Goal: Transaction & Acquisition: Purchase product/service

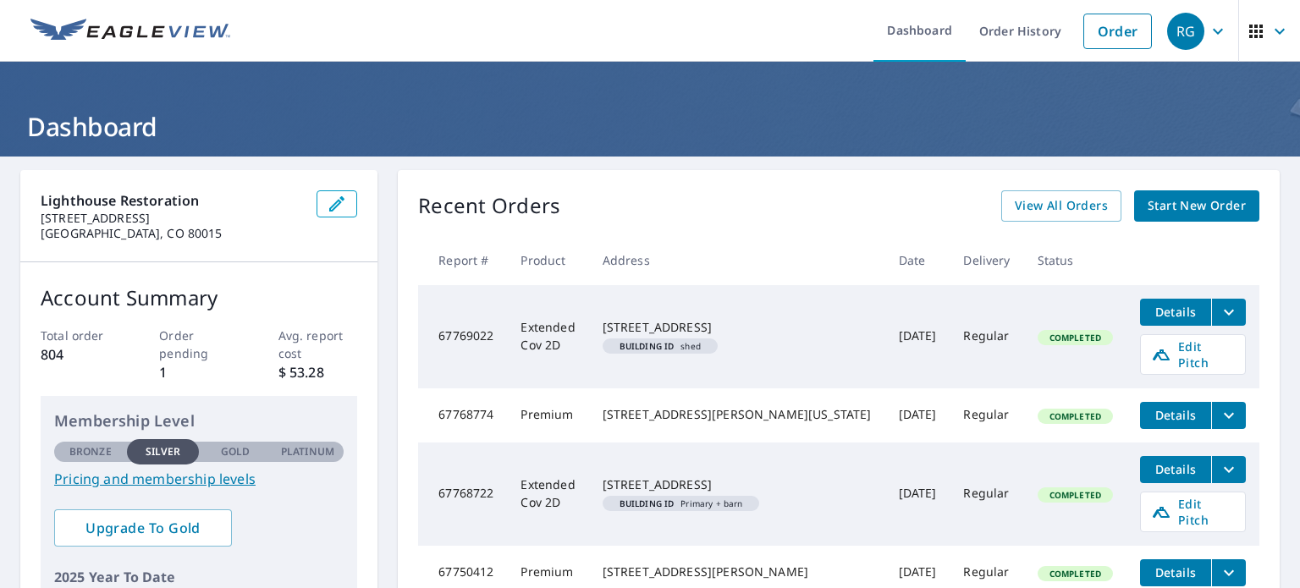
click at [1167, 23] on div "RG" at bounding box center [1185, 31] width 37 height 37
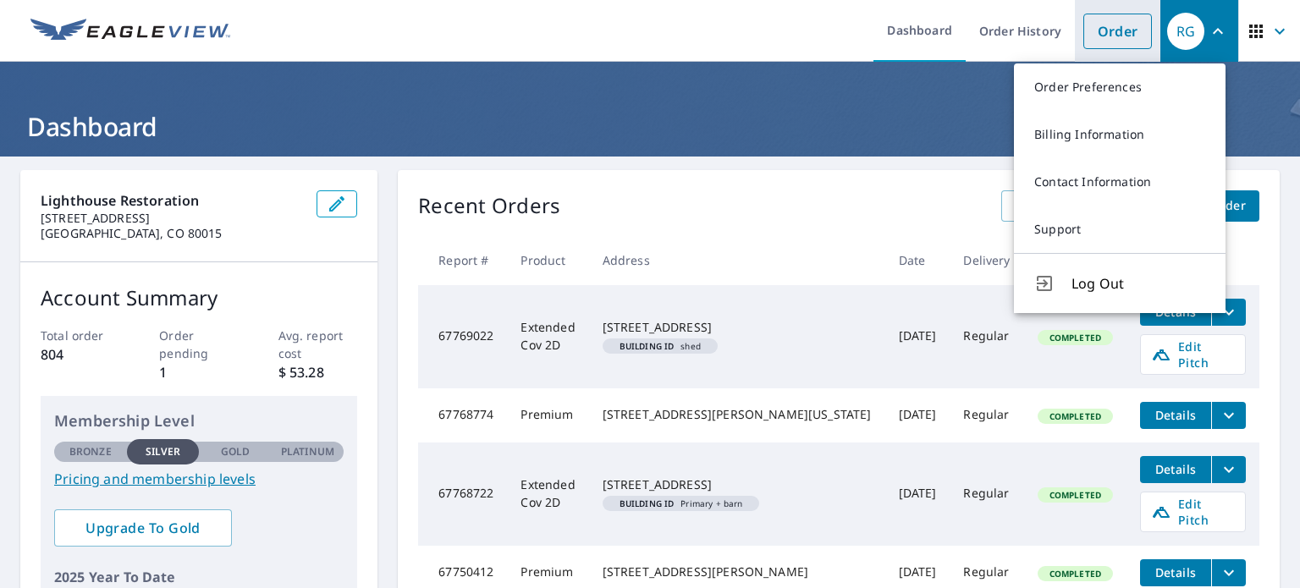
click at [1113, 24] on link "Order" at bounding box center [1117, 32] width 69 height 36
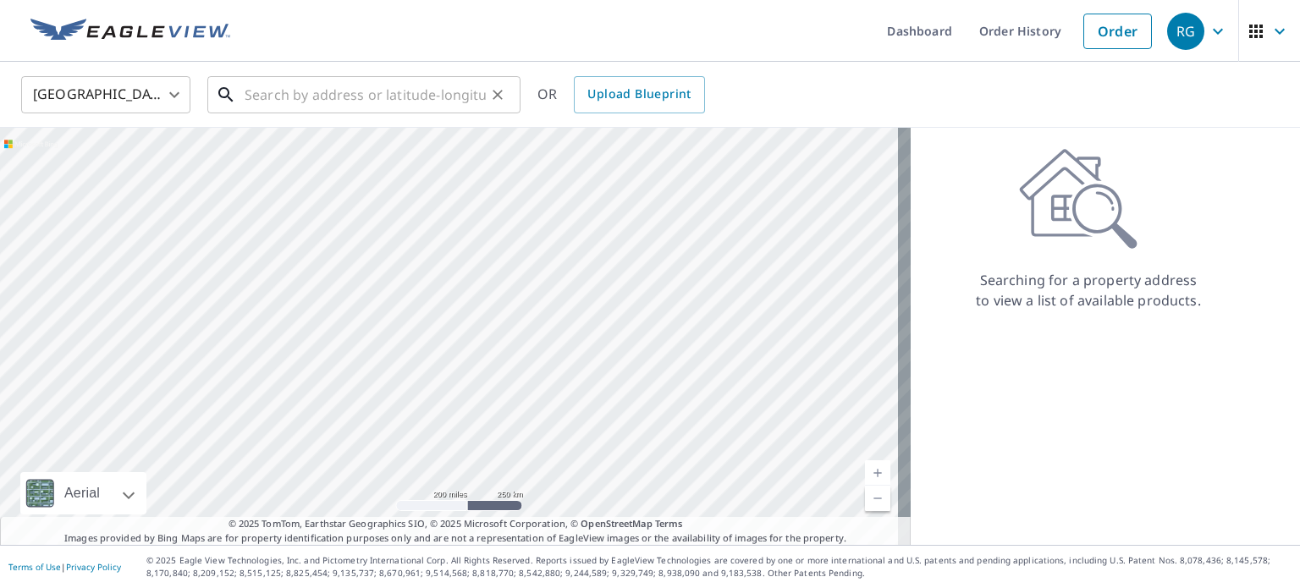
click at [392, 93] on input "text" at bounding box center [365, 94] width 241 height 47
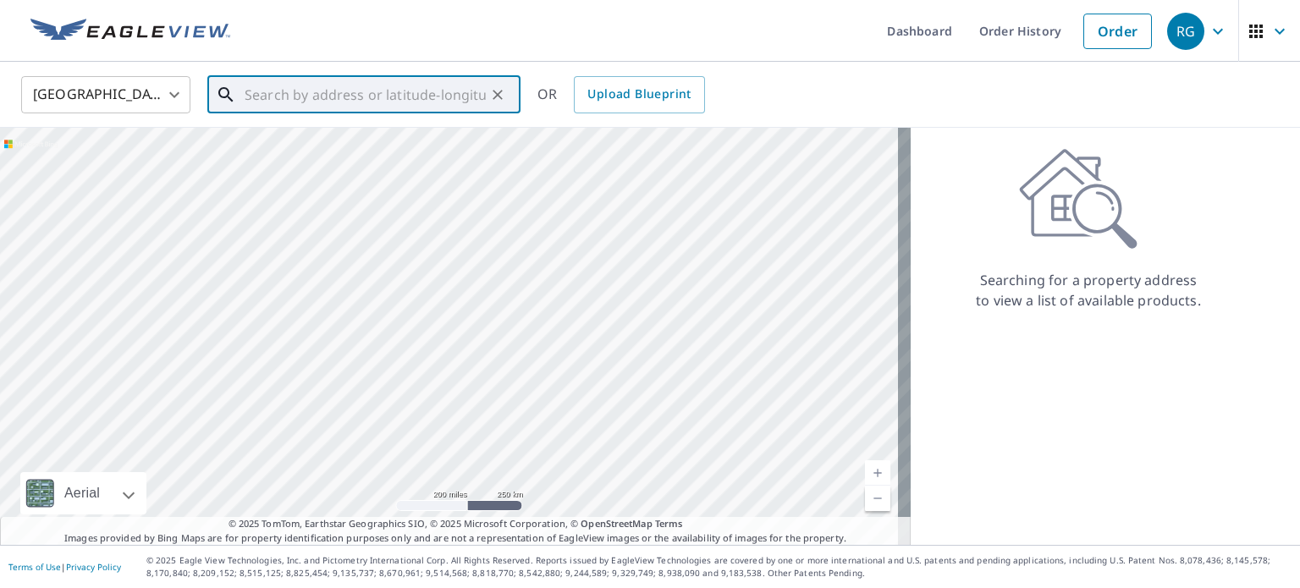
paste input "[STREET_ADDRESS][PERSON_NAME]"
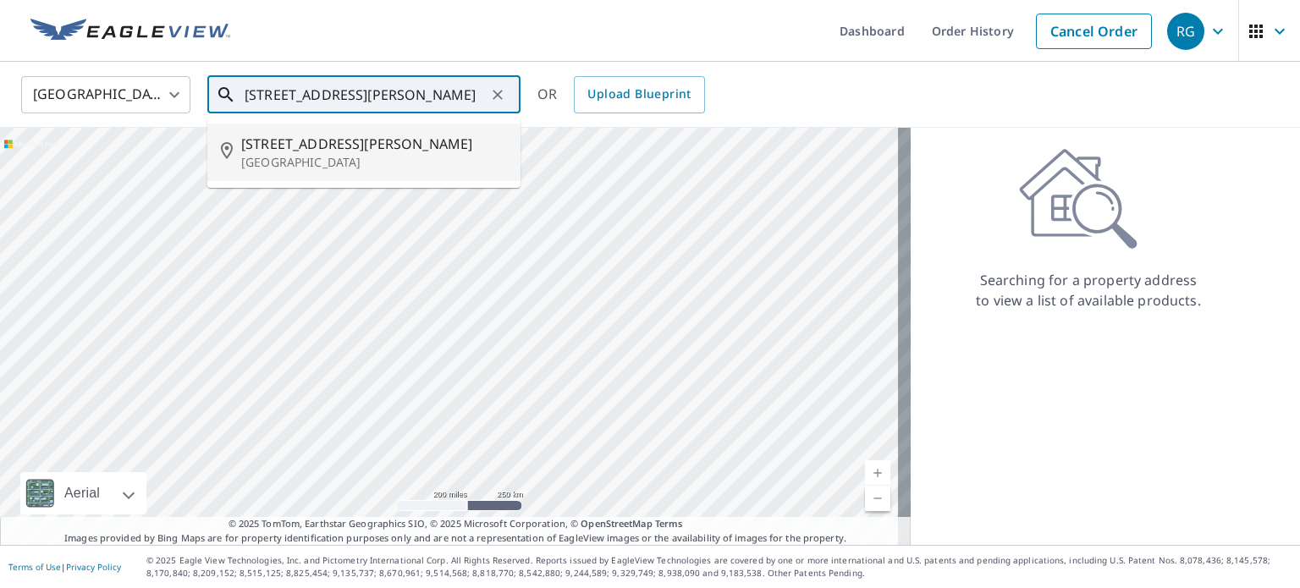
drag, startPoint x: 305, startPoint y: 157, endPoint x: 279, endPoint y: 131, distance: 35.9
click at [279, 131] on li "[STREET_ADDRESS][PERSON_NAME][PERSON_NAME]" at bounding box center [363, 153] width 313 height 58
type input "[STREET_ADDRESS][PERSON_NAME][PERSON_NAME]"
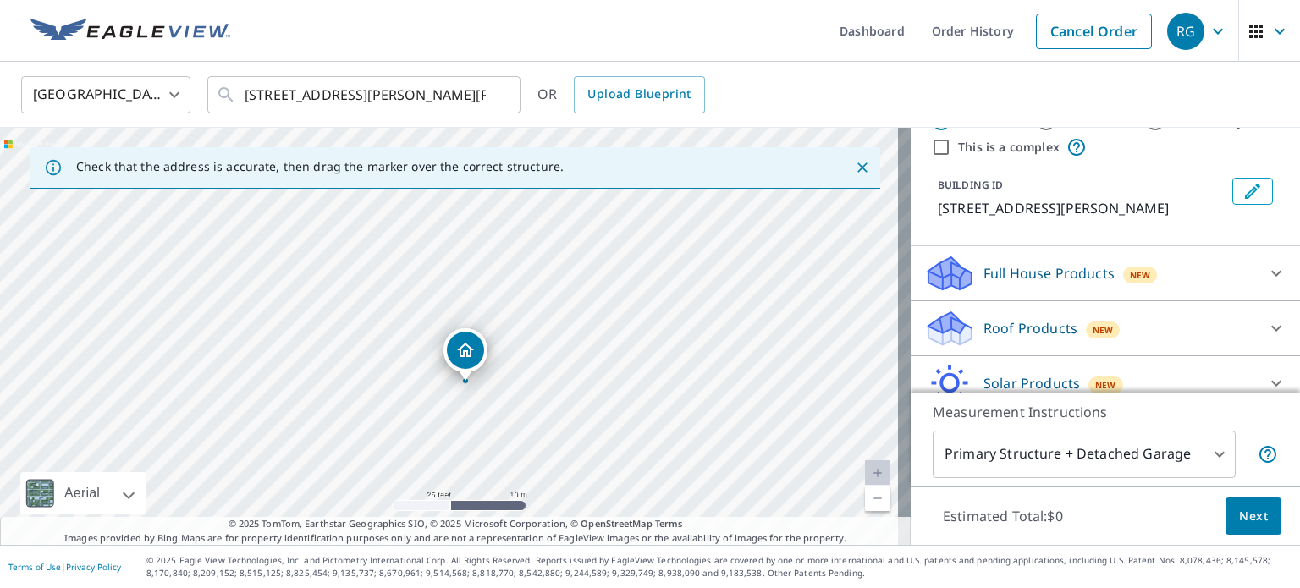
scroll to position [30, 0]
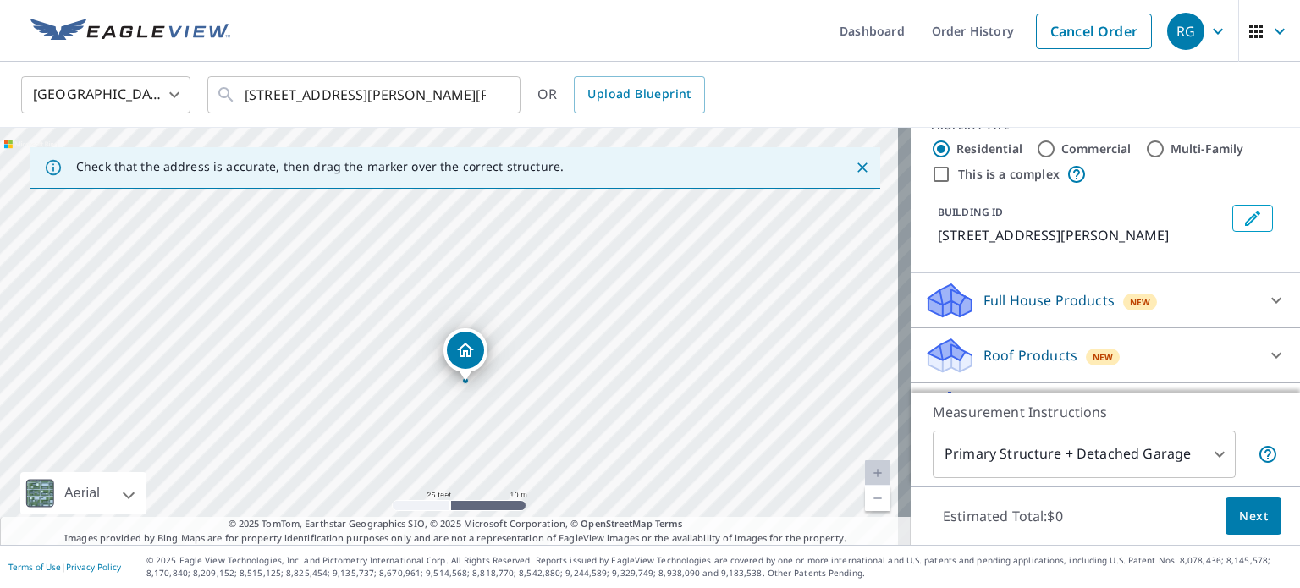
click at [1033, 305] on p "Full House Products" at bounding box center [1048, 300] width 131 height 20
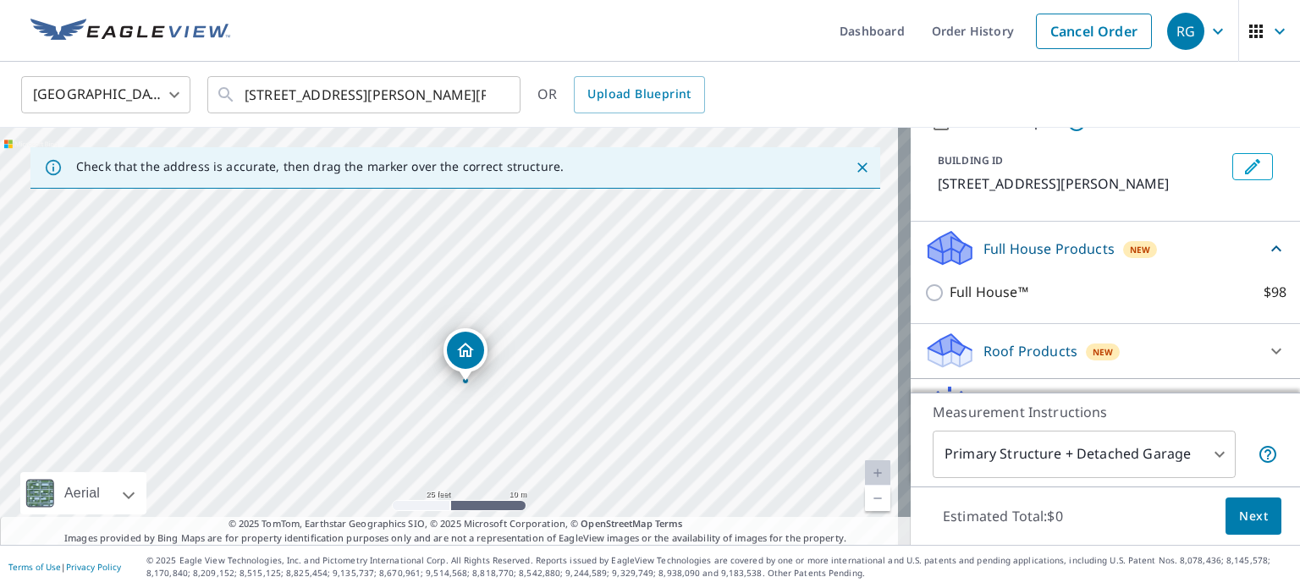
click at [1033, 305] on div "Full House™ $98" at bounding box center [1105, 292] width 362 height 48
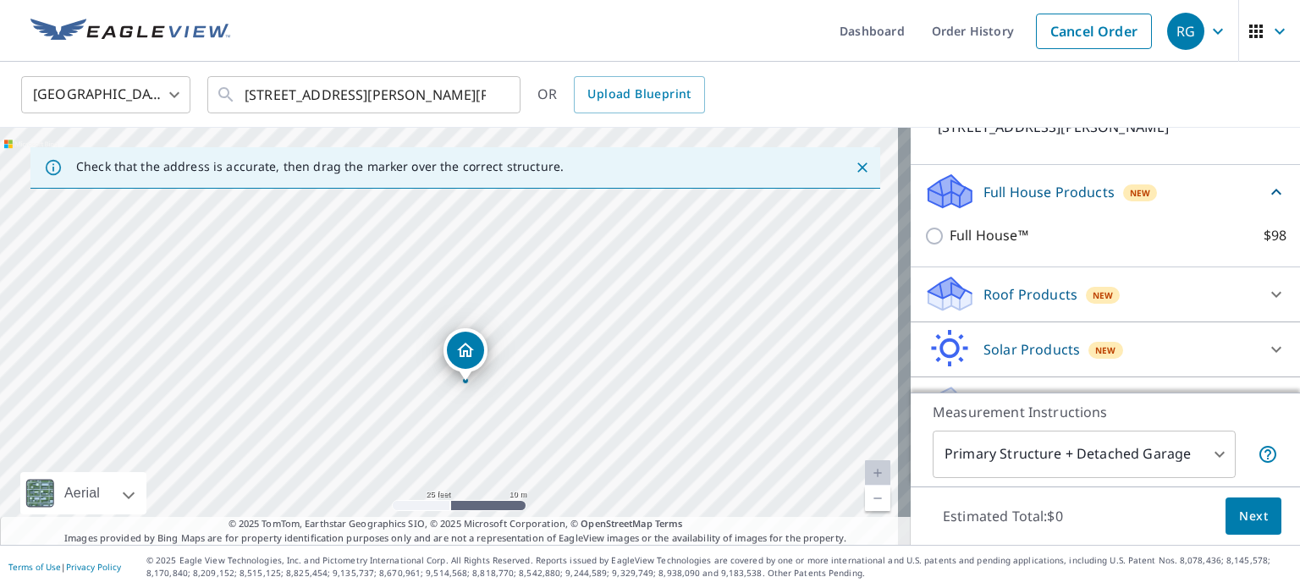
scroll to position [176, 0]
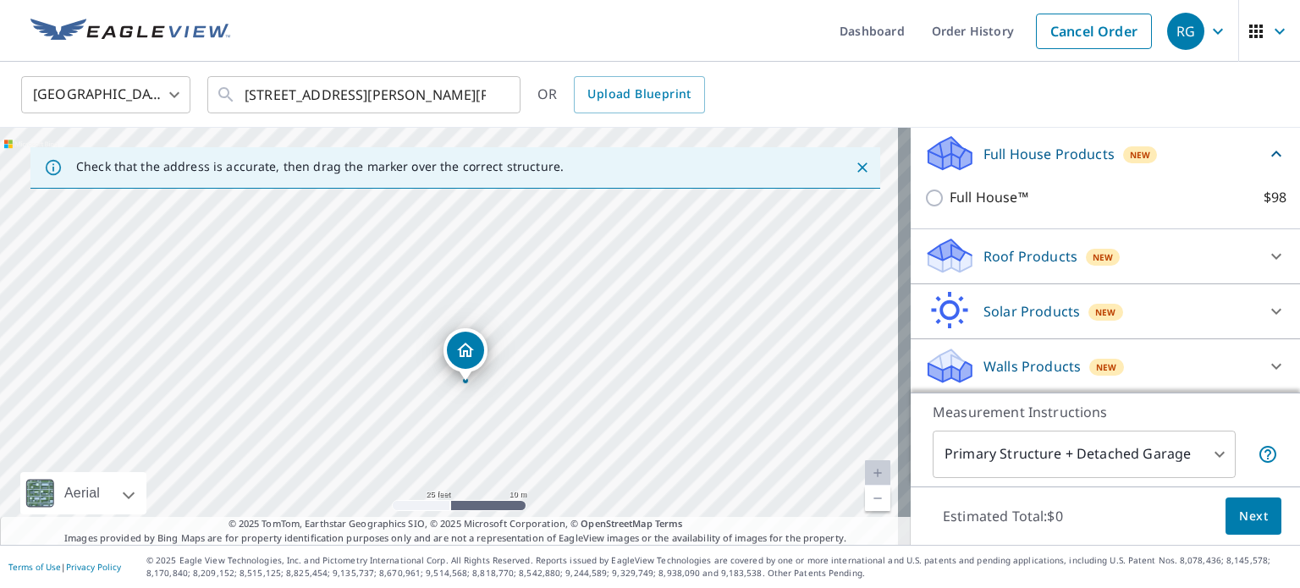
click at [1108, 260] on div "Roof Products New" at bounding box center [1090, 256] width 332 height 40
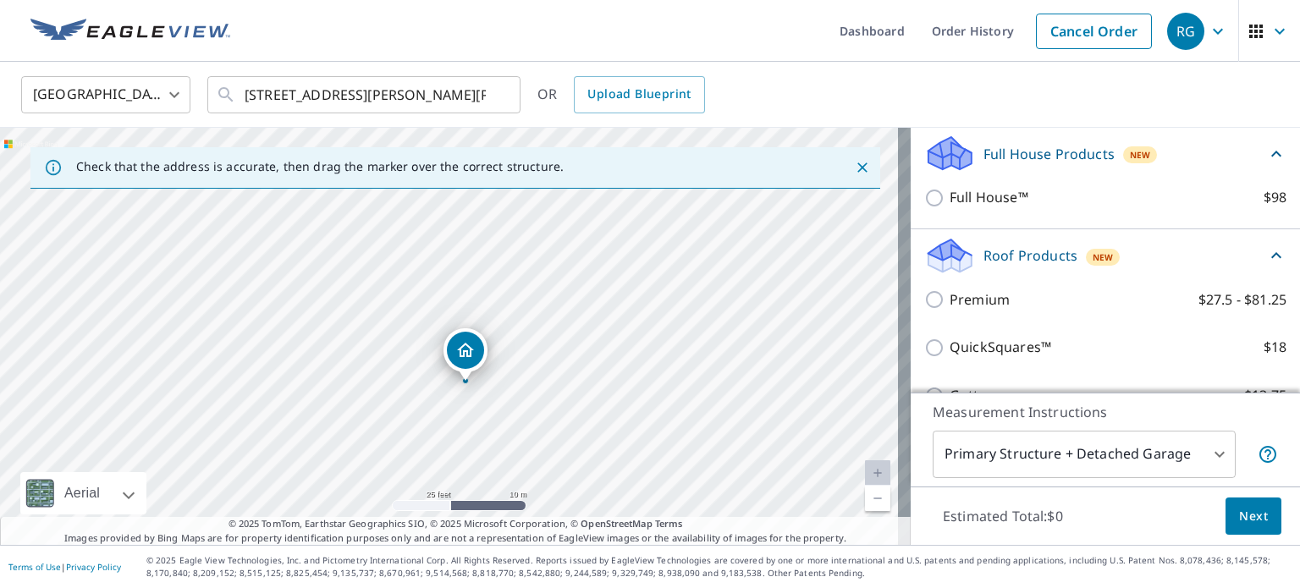
scroll to position [213, 0]
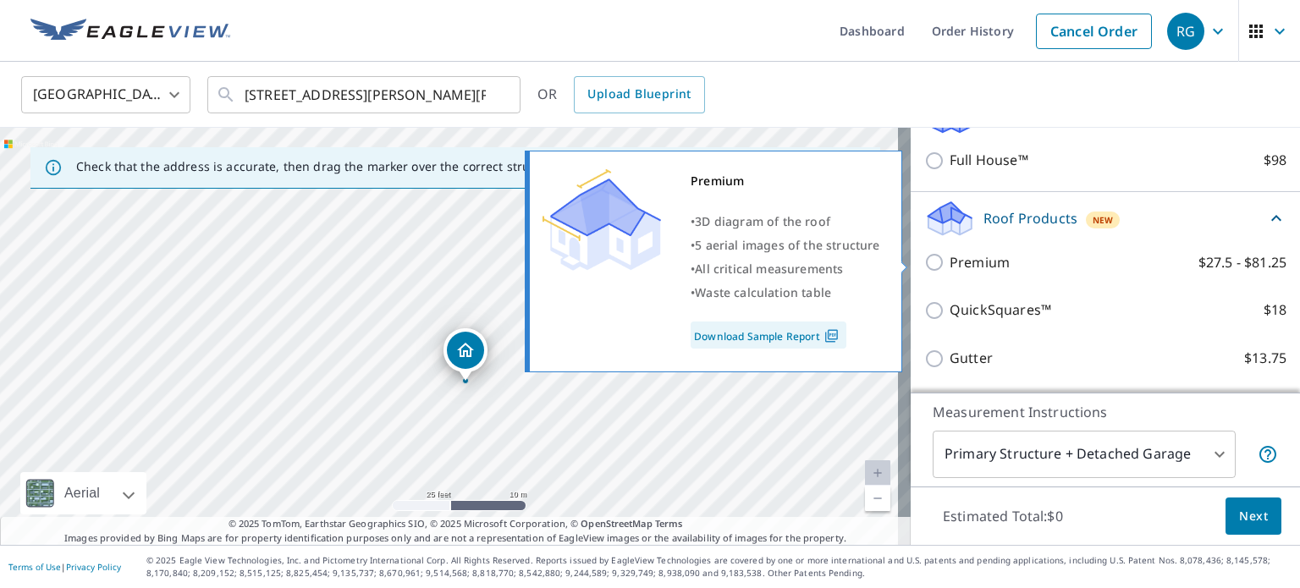
click at [949, 265] on p "Premium" at bounding box center [979, 262] width 60 height 21
click at [949, 265] on input "Premium $27.5 - $81.25" at bounding box center [936, 262] width 25 height 20
checkbox input "true"
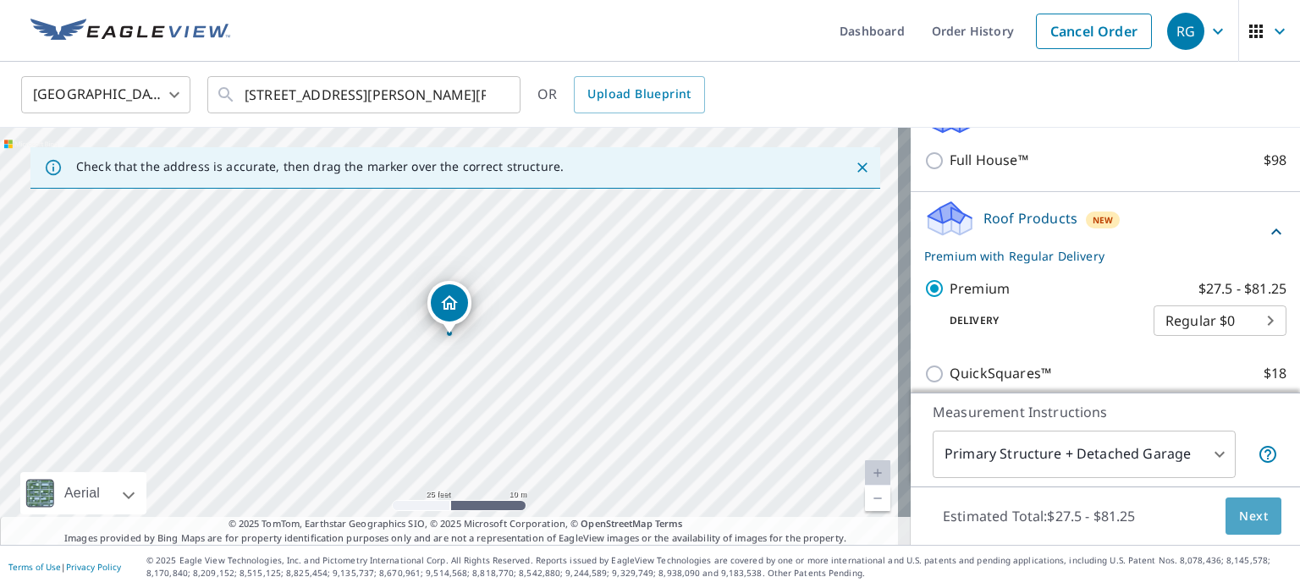
drag, startPoint x: 1232, startPoint y: 516, endPoint x: 1261, endPoint y: 523, distance: 29.6
click at [1261, 523] on button "Next" at bounding box center [1253, 517] width 56 height 38
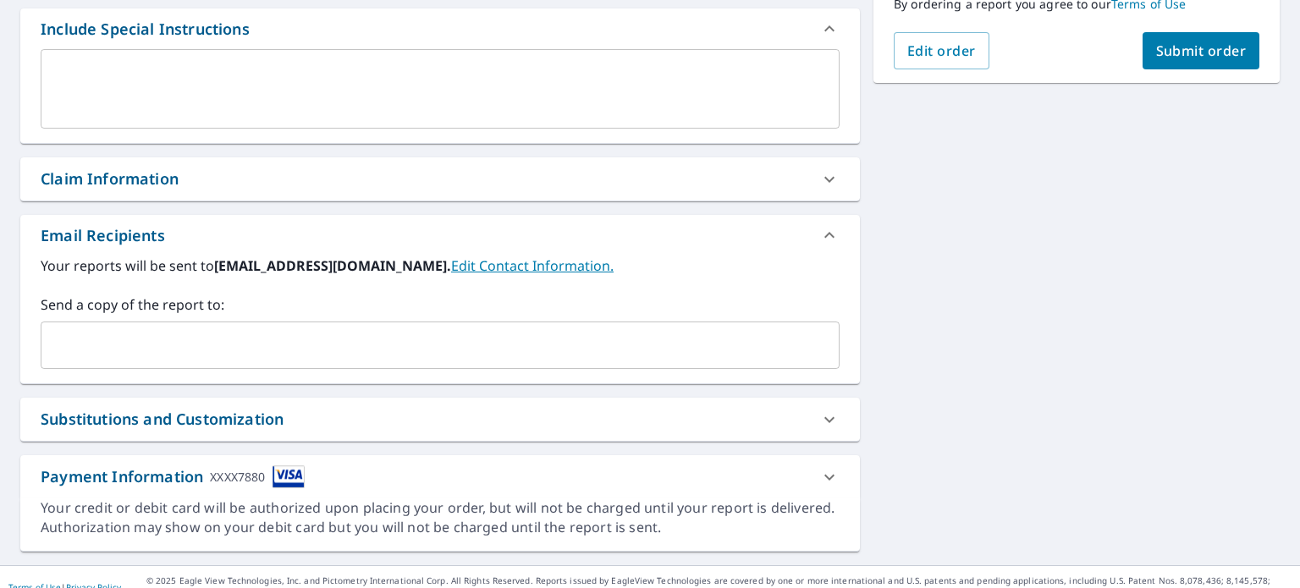
scroll to position [476, 0]
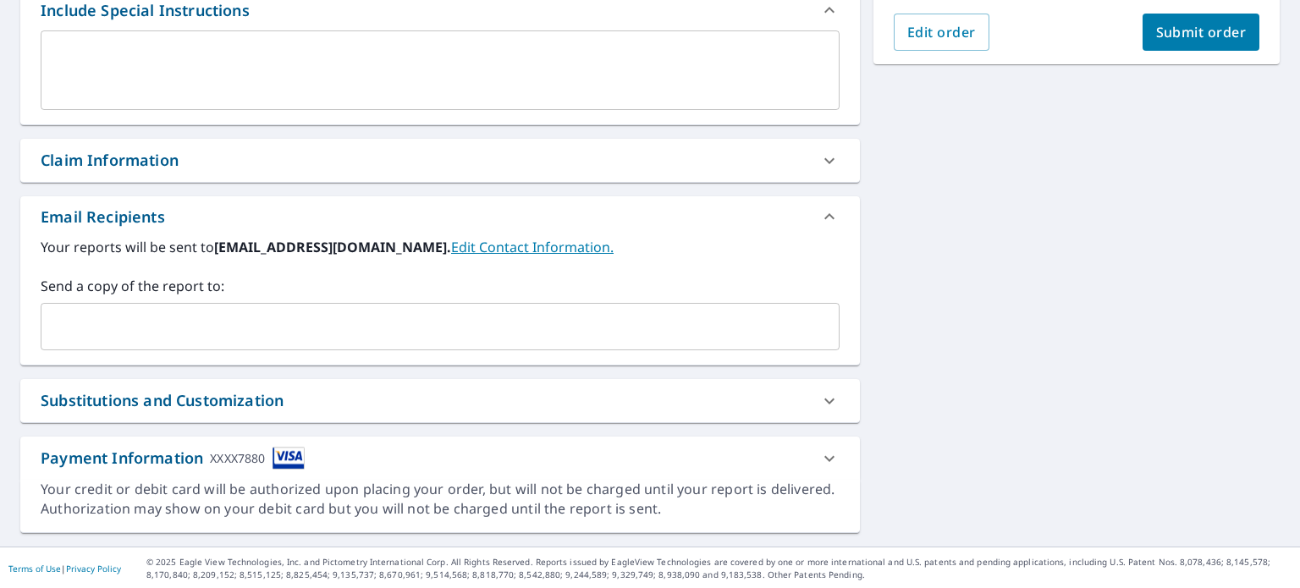
click at [518, 349] on div "​" at bounding box center [440, 326] width 799 height 47
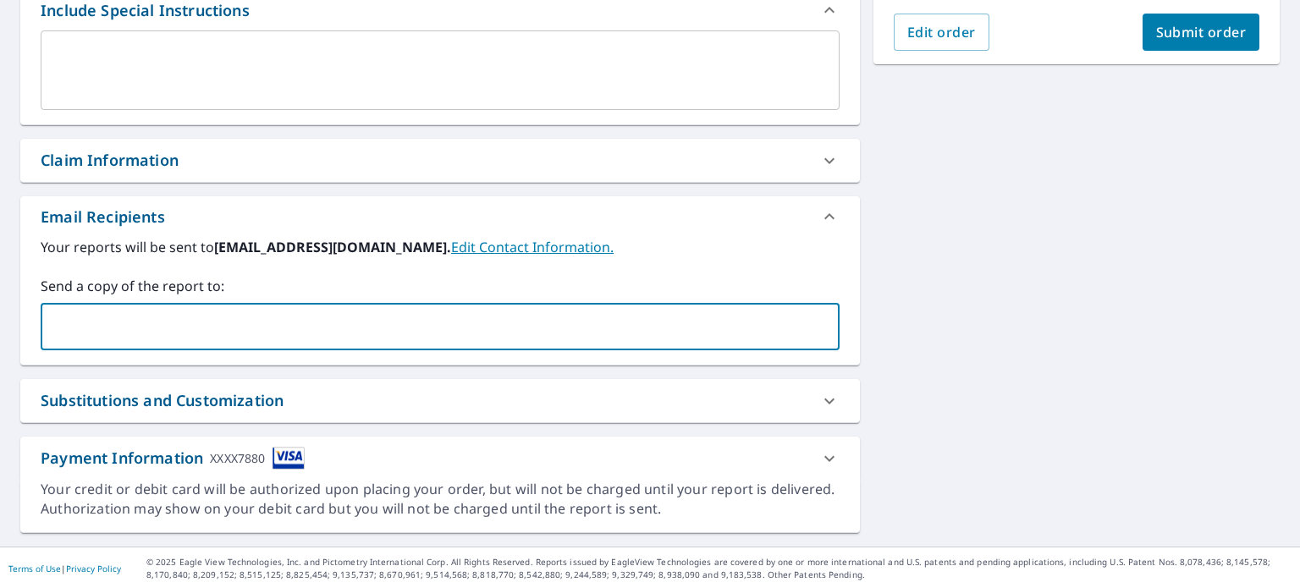
click at [518, 349] on div "​" at bounding box center [440, 326] width 799 height 47
type input "[EMAIL_ADDRESS][DOMAIN_NAME]"
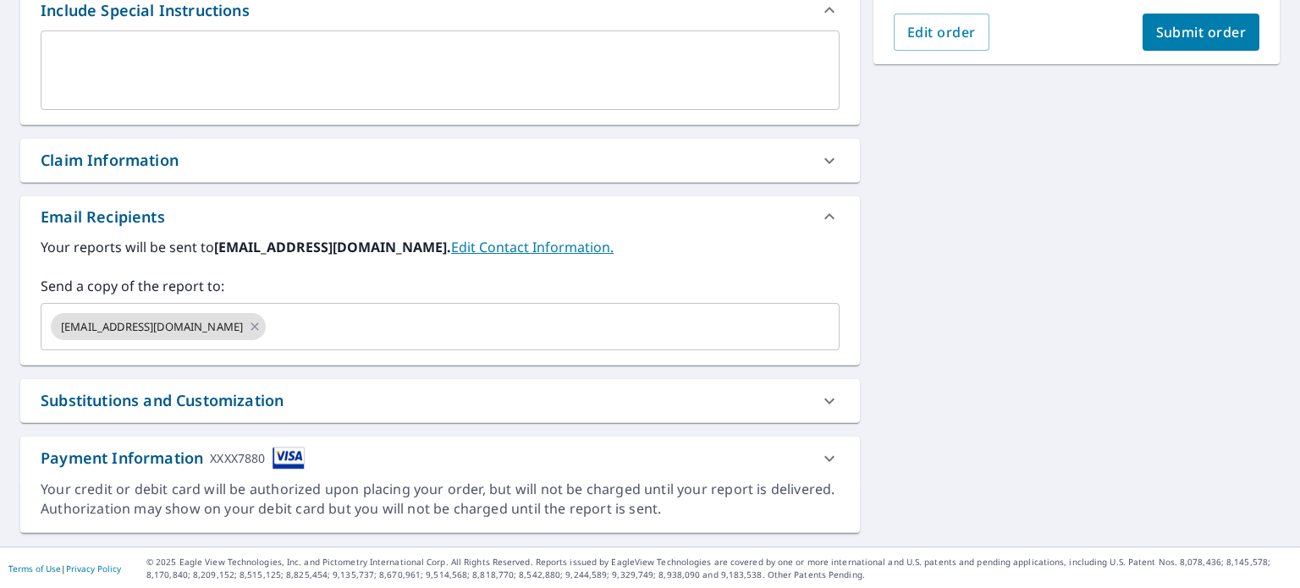
click at [973, 333] on div "[STREET_ADDRESS][PERSON_NAME][PERSON_NAME] A standard road map Aerial A detaile…" at bounding box center [650, 114] width 1300 height 866
click at [1161, 33] on span "Submit order" at bounding box center [1201, 32] width 91 height 19
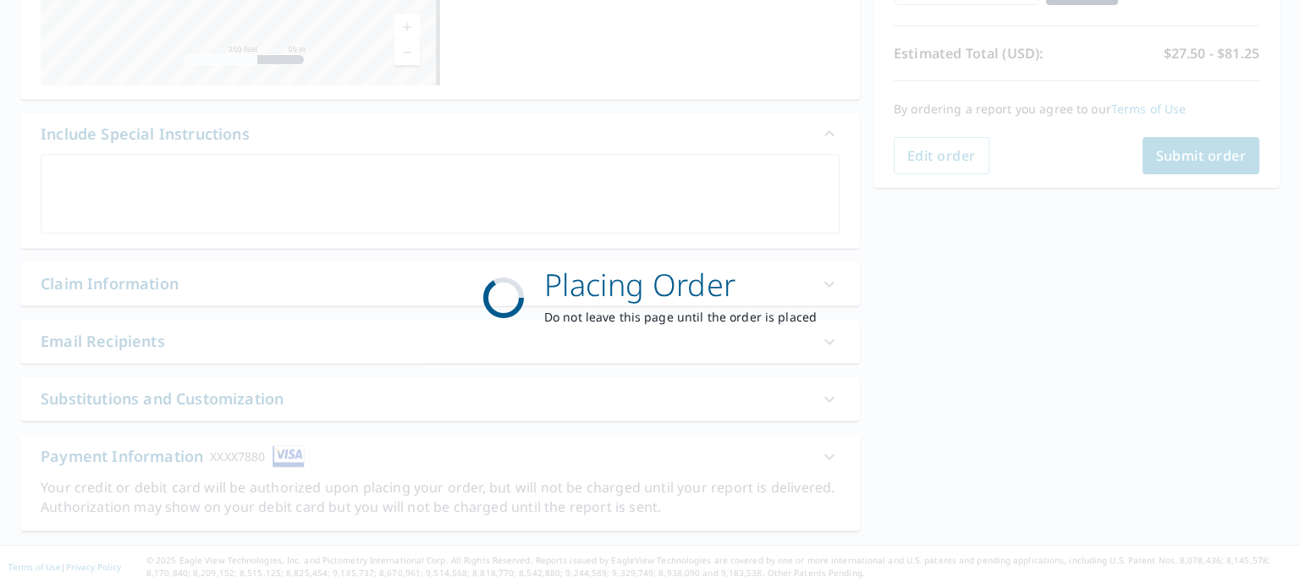
scroll to position [350, 0]
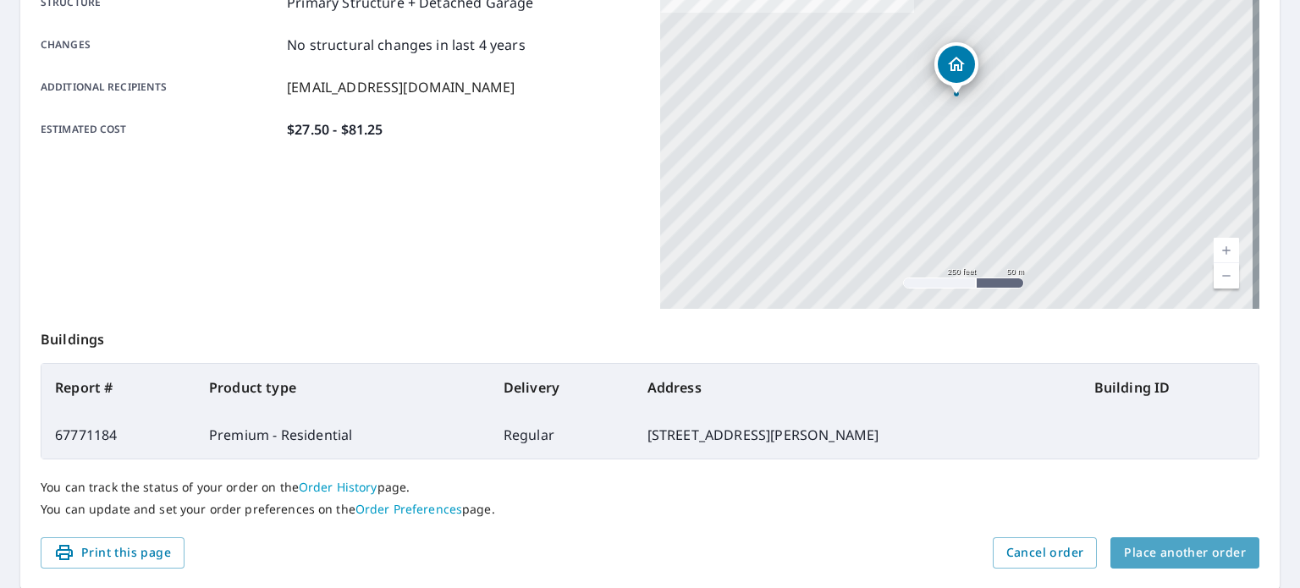
click at [1182, 561] on span "Place another order" at bounding box center [1185, 552] width 122 height 21
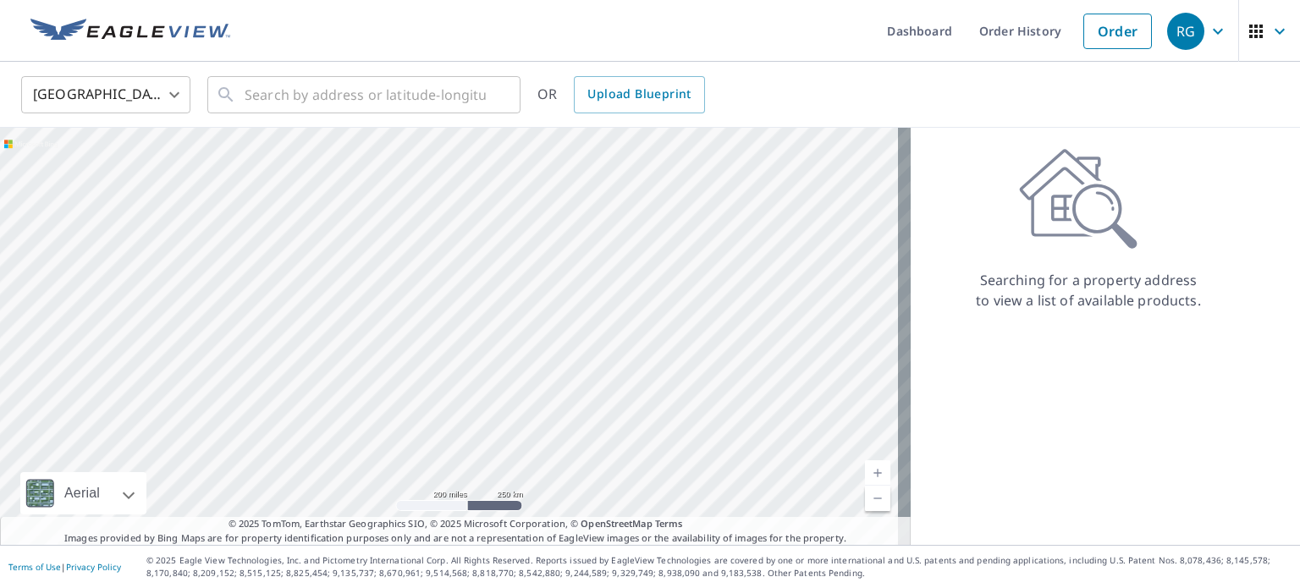
click at [1161, 357] on div "Searching for a property address to view a list of available products." at bounding box center [1088, 336] width 355 height 417
click at [1021, 107] on div "United States [GEOGRAPHIC_DATA] ​ ​ OR Upload Blueprint" at bounding box center [643, 94] width 1271 height 40
click at [914, 24] on link "Dashboard" at bounding box center [919, 31] width 92 height 62
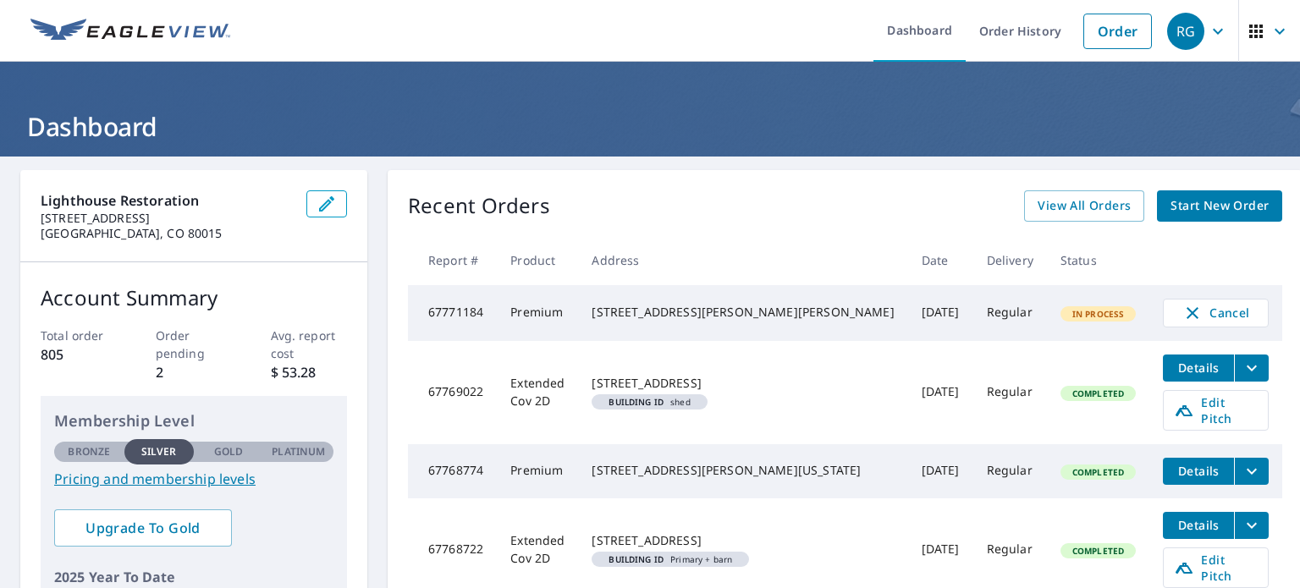
click at [680, 310] on div "[STREET_ADDRESS][PERSON_NAME][PERSON_NAME]" at bounding box center [743, 312] width 302 height 17
